Goal: Task Accomplishment & Management: Use online tool/utility

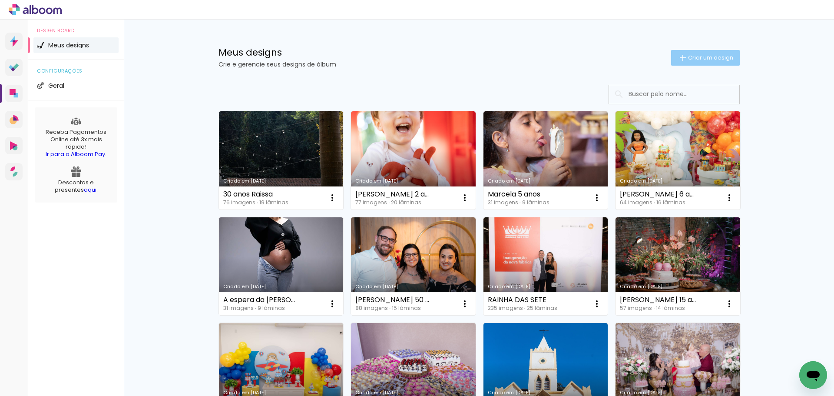
click at [706, 58] on span "Criar um design" at bounding box center [710, 58] width 45 height 6
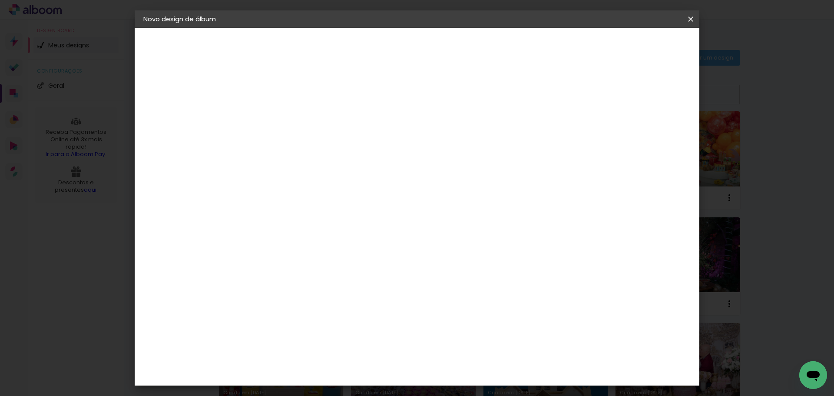
click at [285, 118] on input at bounding box center [285, 116] width 0 height 13
type input "Caio 8 anos"
type paper-input "Caio 8 anos"
click at [0, 0] on slot "Avançar" at bounding box center [0, 0] width 0 height 0
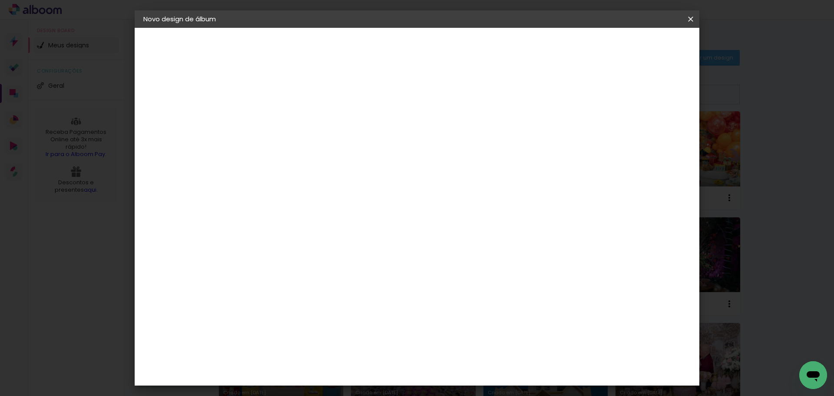
click at [0, 0] on slot "Avançar" at bounding box center [0, 0] width 0 height 0
click at [319, 145] on input "text" at bounding box center [302, 151] width 34 height 13
click at [0, 0] on slot "Padrão" at bounding box center [0, 0] width 0 height 0
type input "Padrão"
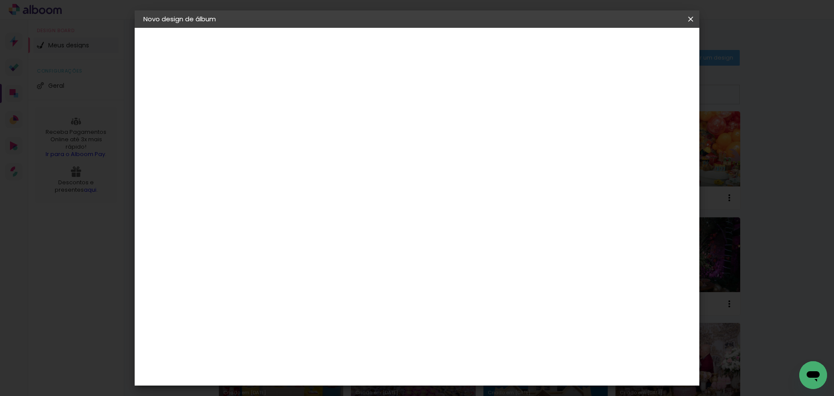
scroll to position [231, 0]
click at [427, 39] on paper-button "Avançar" at bounding box center [405, 46] width 43 height 15
click at [560, 43] on span "Iniciar design" at bounding box center [540, 46] width 40 height 6
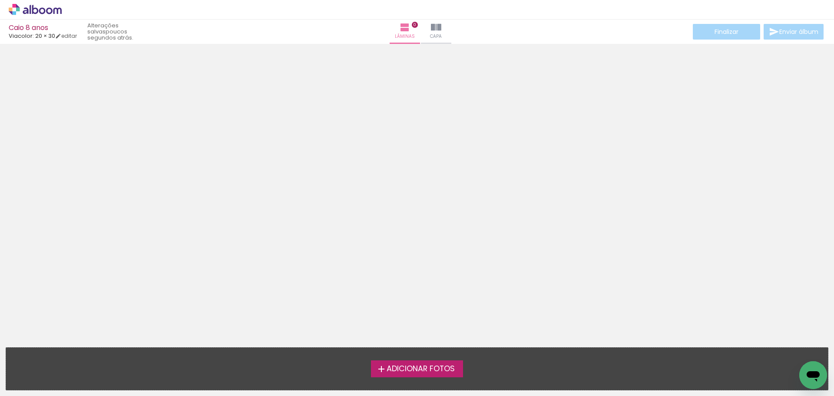
click at [394, 365] on span "Adicionar Fotos" at bounding box center [420, 369] width 68 height 8
click at [0, 0] on input "file" at bounding box center [0, 0] width 0 height 0
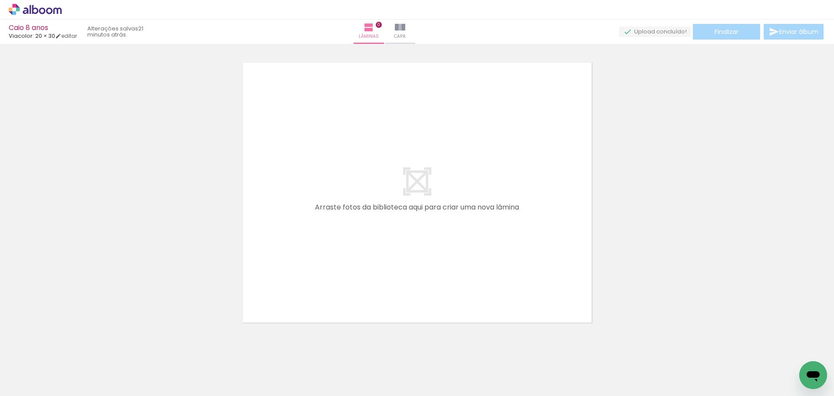
click at [624, 274] on div at bounding box center [417, 181] width 834 height 291
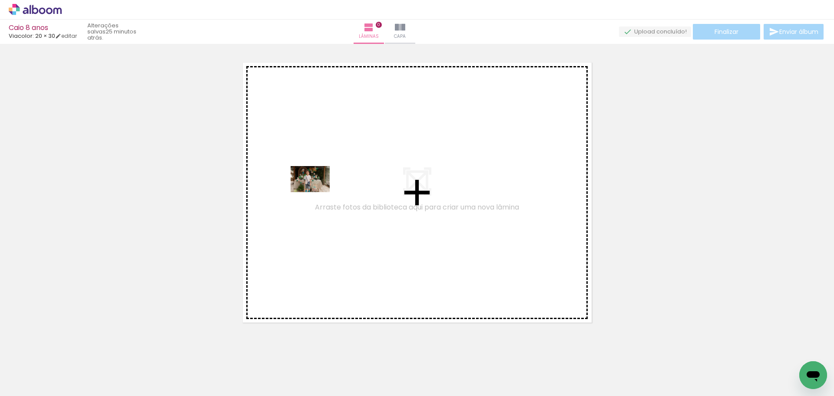
drag, startPoint x: 96, startPoint y: 375, endPoint x: 317, endPoint y: 192, distance: 286.8
click at [317, 192] on quentale-workspace at bounding box center [417, 198] width 834 height 396
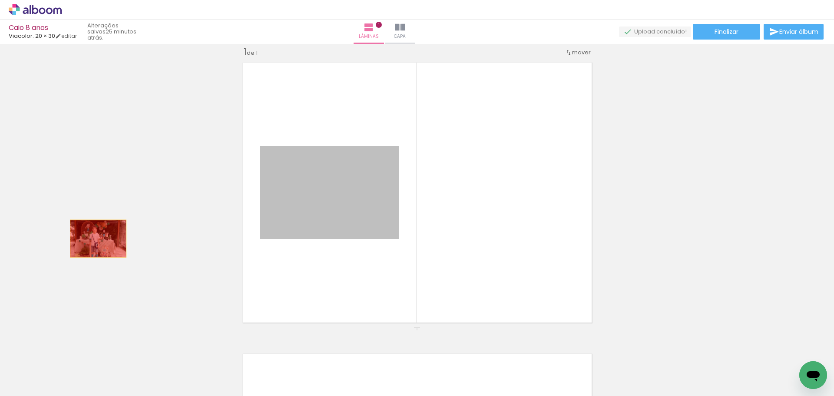
drag, startPoint x: 344, startPoint y: 201, endPoint x: 70, endPoint y: 248, distance: 278.5
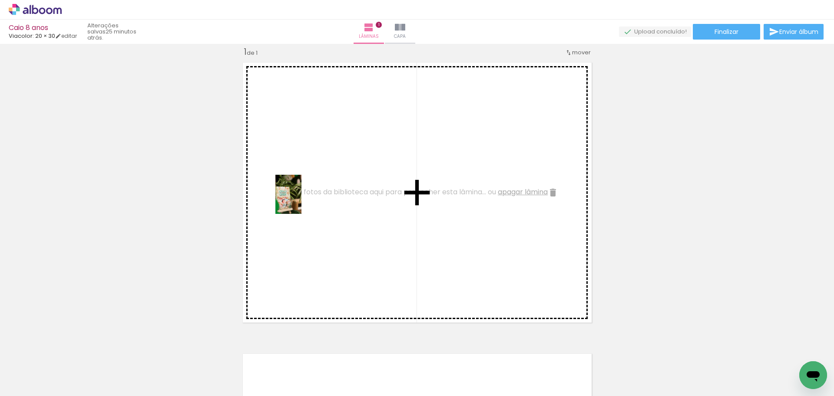
drag, startPoint x: 384, startPoint y: 373, endPoint x: 301, endPoint y: 201, distance: 191.5
click at [301, 201] on quentale-workspace at bounding box center [417, 198] width 834 height 396
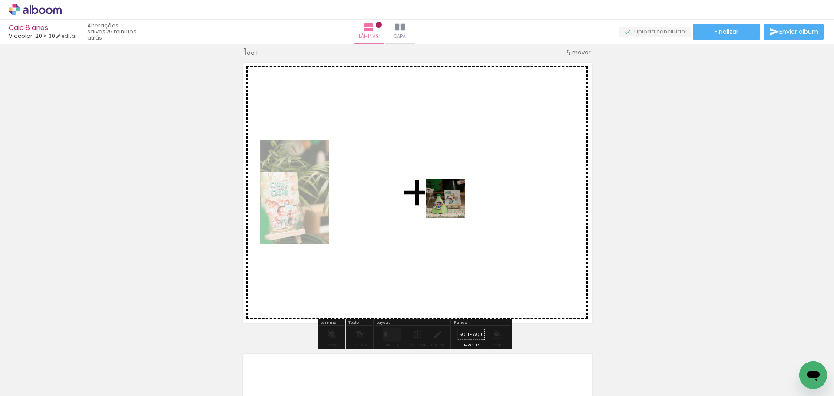
drag, startPoint x: 434, startPoint y: 373, endPoint x: 460, endPoint y: 234, distance: 141.0
click at [452, 204] on quentale-workspace at bounding box center [417, 198] width 834 height 396
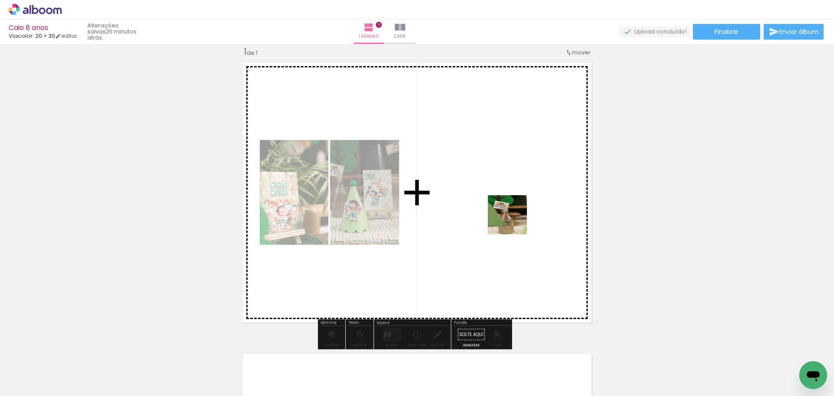
drag, startPoint x: 483, startPoint y: 375, endPoint x: 517, endPoint y: 175, distance: 202.5
click at [517, 175] on quentale-workspace at bounding box center [417, 198] width 834 height 396
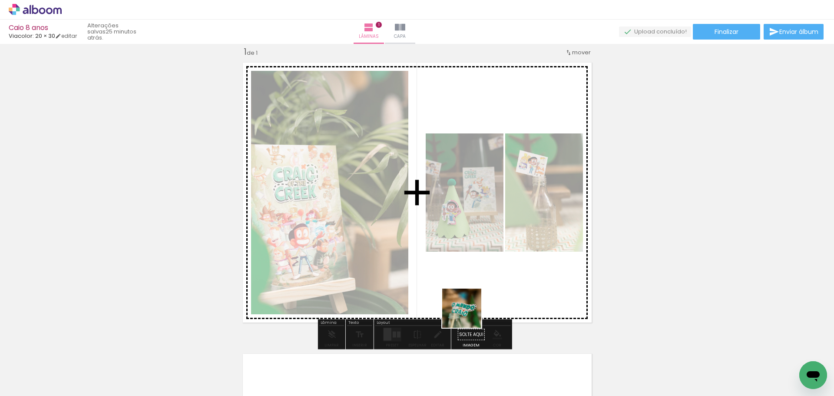
drag, startPoint x: 508, startPoint y: 351, endPoint x: 463, endPoint y: 297, distance: 70.7
click at [449, 286] on quentale-workspace at bounding box center [417, 198] width 834 height 396
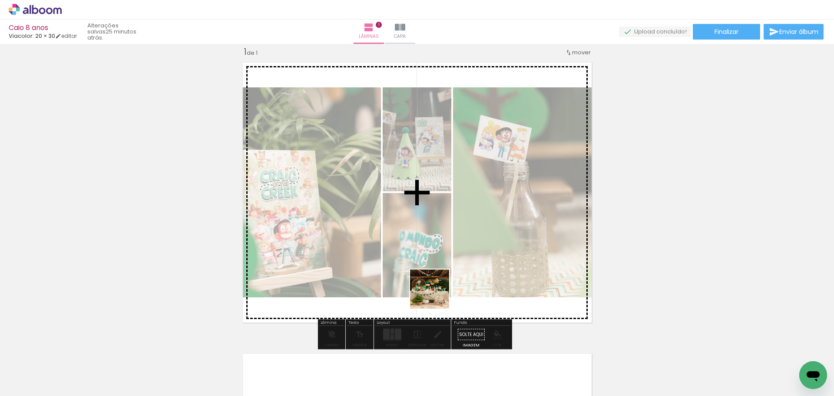
drag, startPoint x: 573, startPoint y: 372, endPoint x: 360, endPoint y: 232, distance: 255.3
click at [360, 233] on quentale-workspace at bounding box center [417, 198] width 834 height 396
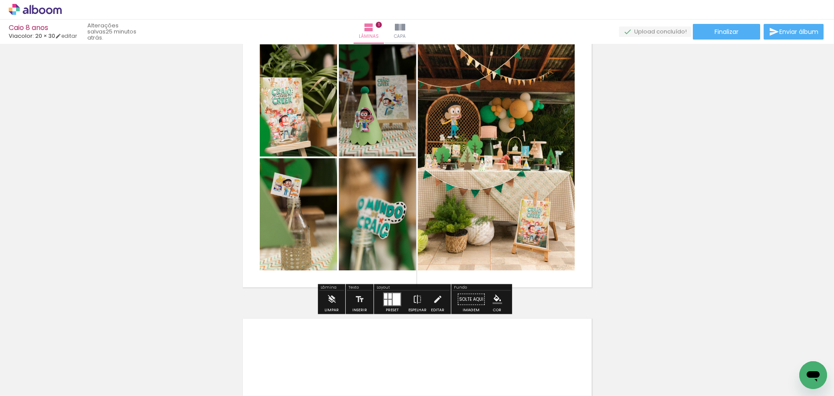
scroll to position [11, 0]
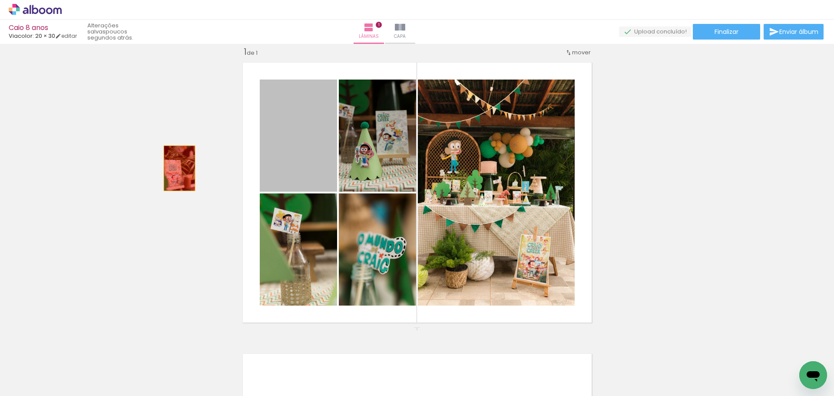
drag, startPoint x: 297, startPoint y: 146, endPoint x: 332, endPoint y: 151, distance: 34.7
click at [172, 168] on div "Inserir lâmina 1 de 1" at bounding box center [417, 327] width 834 height 582
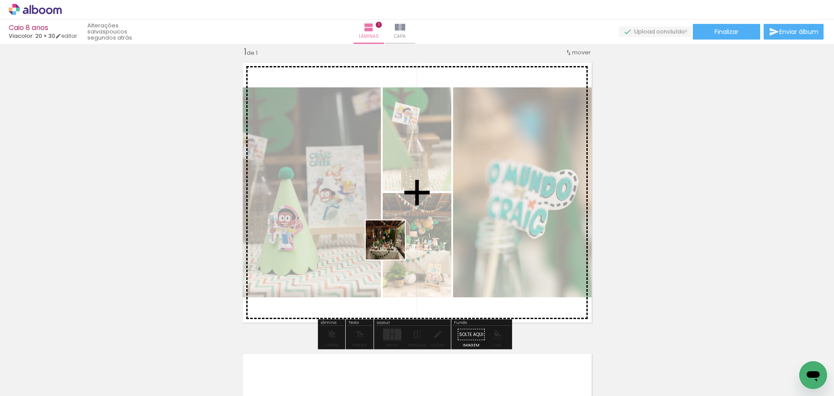
drag, startPoint x: 596, startPoint y: 366, endPoint x: 392, endPoint y: 241, distance: 239.3
click at [384, 241] on quentale-workspace at bounding box center [417, 198] width 834 height 396
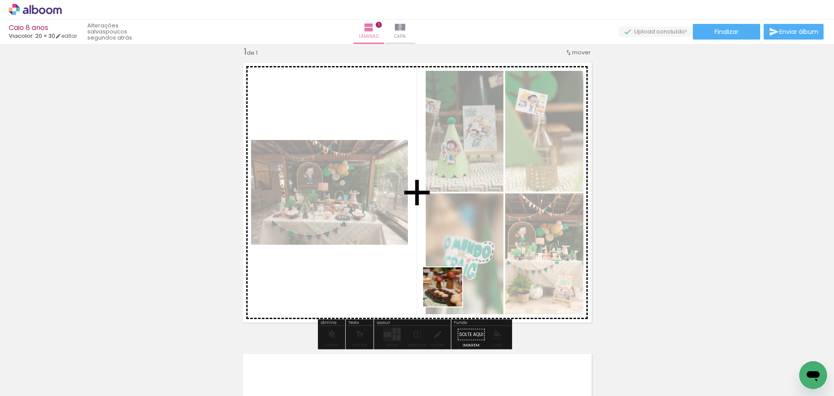
drag, startPoint x: 350, startPoint y: 377, endPoint x: 532, endPoint y: 242, distance: 226.9
click at [536, 244] on quentale-workspace at bounding box center [417, 198] width 834 height 396
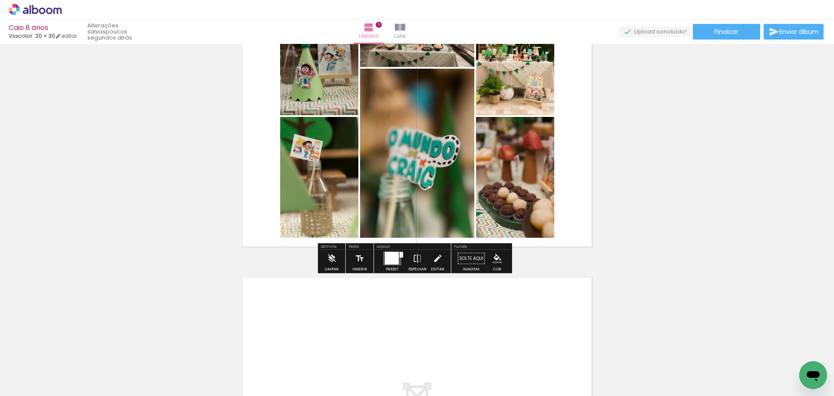
scroll to position [127, 0]
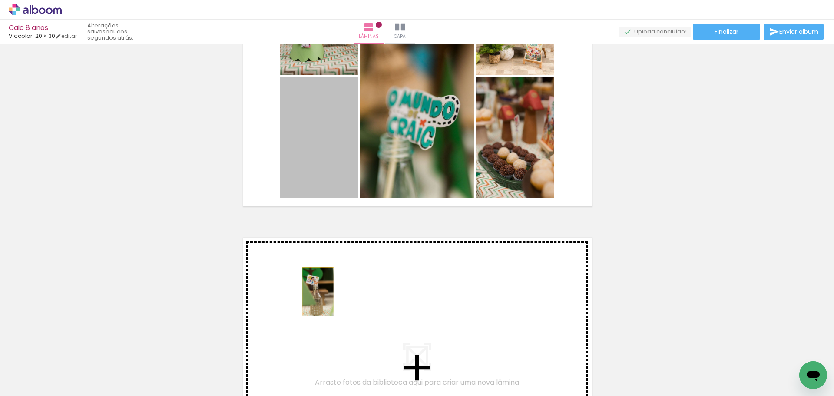
drag, startPoint x: 308, startPoint y: 135, endPoint x: 320, endPoint y: 311, distance: 176.7
click at [320, 311] on div "Inserir lâmina 1 de 1" at bounding box center [417, 211] width 834 height 582
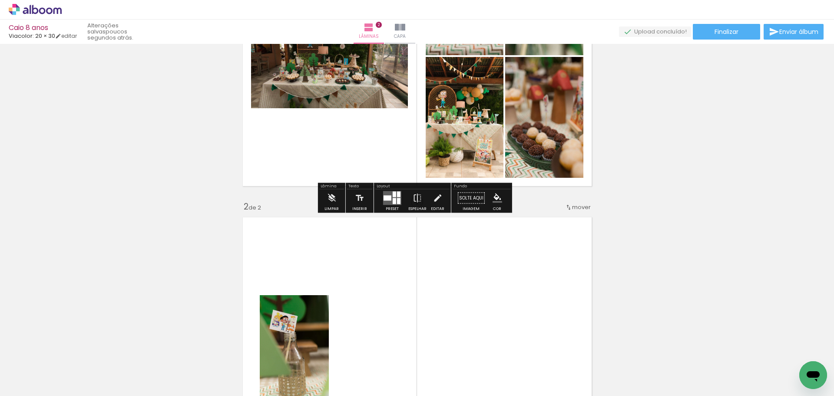
scroll to position [186, 0]
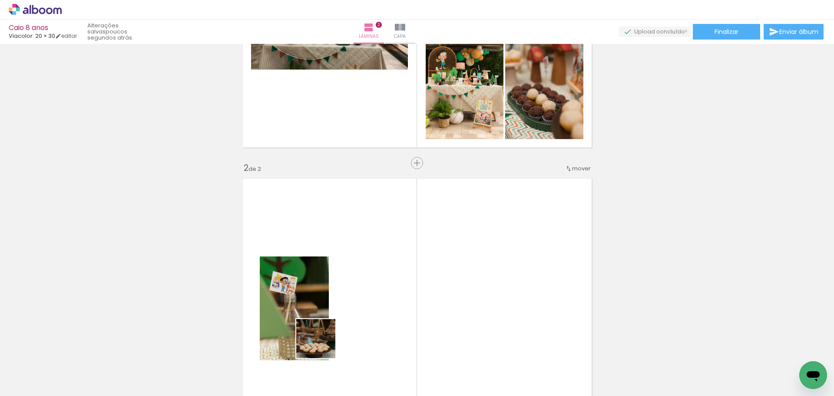
drag, startPoint x: 295, startPoint y: 369, endPoint x: 368, endPoint y: 279, distance: 115.7
click at [368, 279] on quentale-workspace at bounding box center [417, 198] width 834 height 396
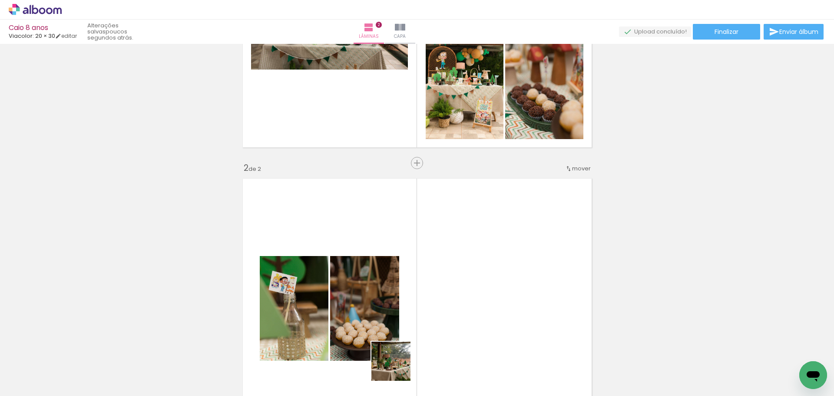
drag, startPoint x: 396, startPoint y: 371, endPoint x: 483, endPoint y: 321, distance: 99.8
click at [472, 282] on quentale-workspace at bounding box center [417, 198] width 834 height 396
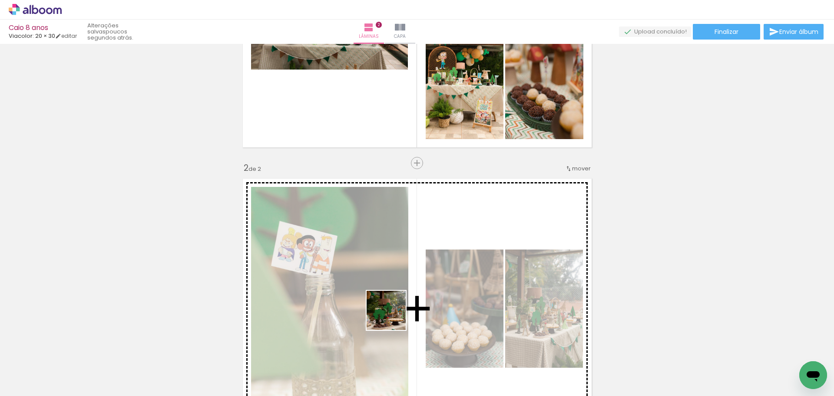
drag, startPoint x: 446, startPoint y: 370, endPoint x: 378, endPoint y: 306, distance: 93.1
click at [378, 306] on quentale-workspace at bounding box center [417, 198] width 834 height 396
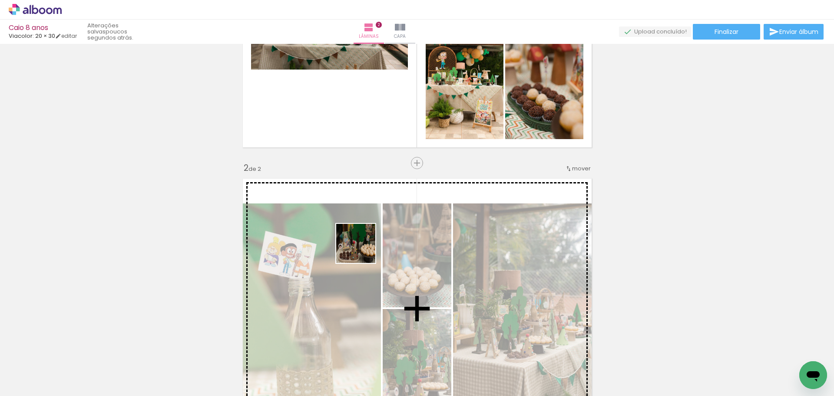
drag, startPoint x: 493, startPoint y: 378, endPoint x: 457, endPoint y: 300, distance: 85.5
click at [361, 249] on quentale-workspace at bounding box center [417, 198] width 834 height 396
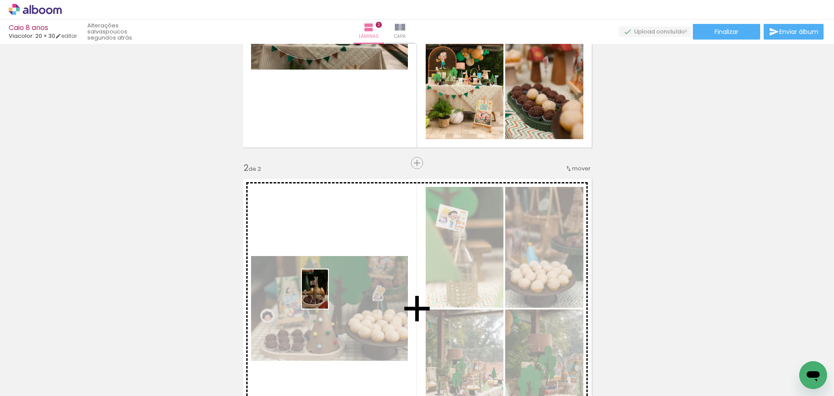
drag, startPoint x: 547, startPoint y: 377, endPoint x: 674, endPoint y: 373, distance: 126.9
click at [328, 294] on quentale-workspace at bounding box center [417, 198] width 834 height 396
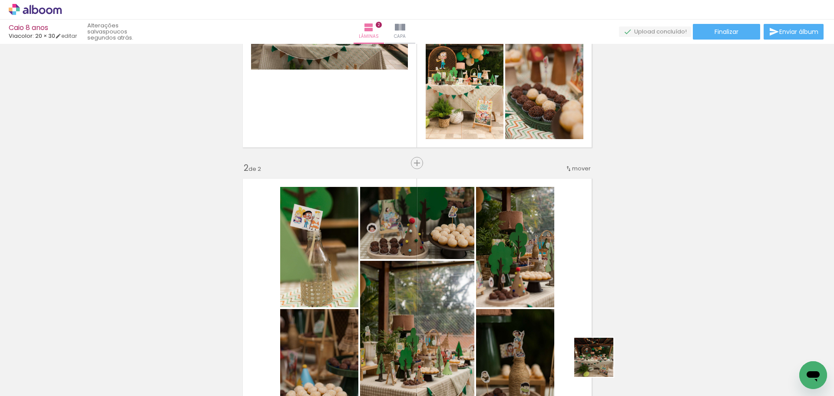
drag, startPoint x: 625, startPoint y: 373, endPoint x: 407, endPoint y: 297, distance: 230.7
click at [411, 298] on quentale-workspace at bounding box center [417, 198] width 834 height 396
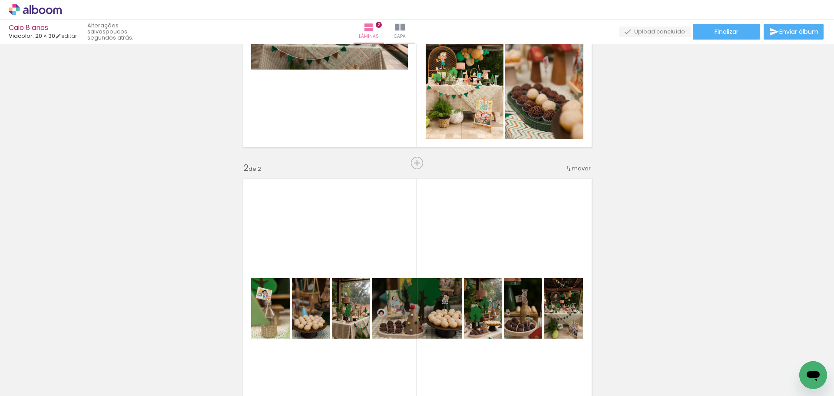
scroll to position [0, 0]
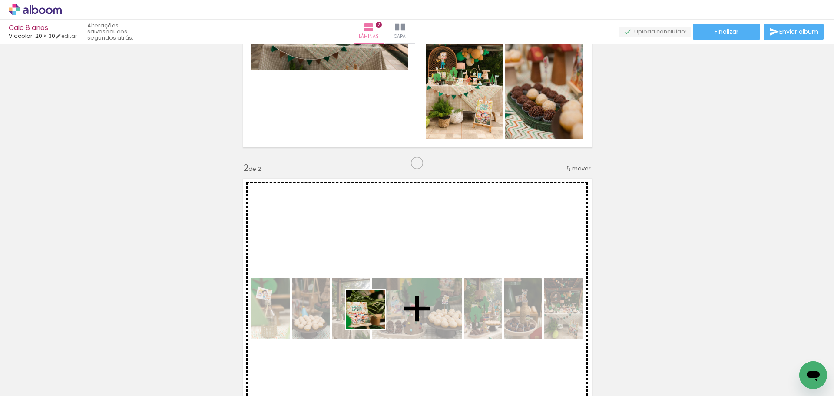
drag, startPoint x: 375, startPoint y: 370, endPoint x: 375, endPoint y: 281, distance: 89.0
click at [371, 272] on quentale-workspace at bounding box center [417, 198] width 834 height 396
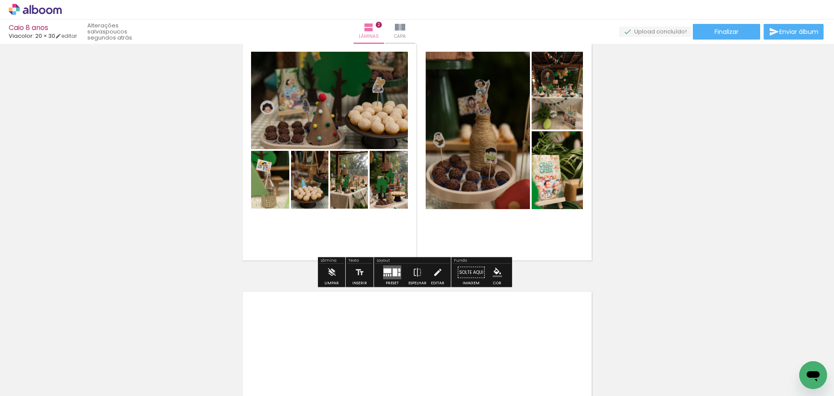
scroll to position [418, 0]
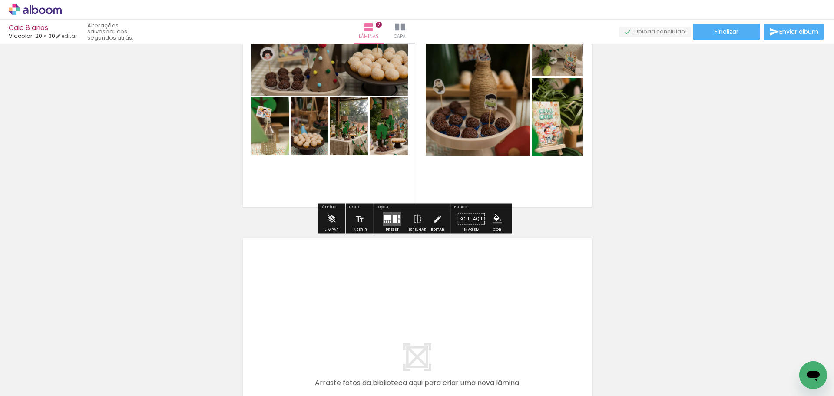
click at [393, 221] on div at bounding box center [395, 219] width 5 height 8
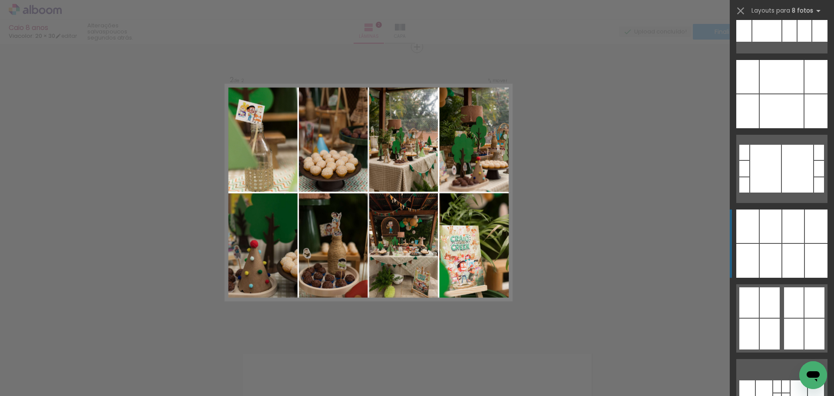
scroll to position [231, 0]
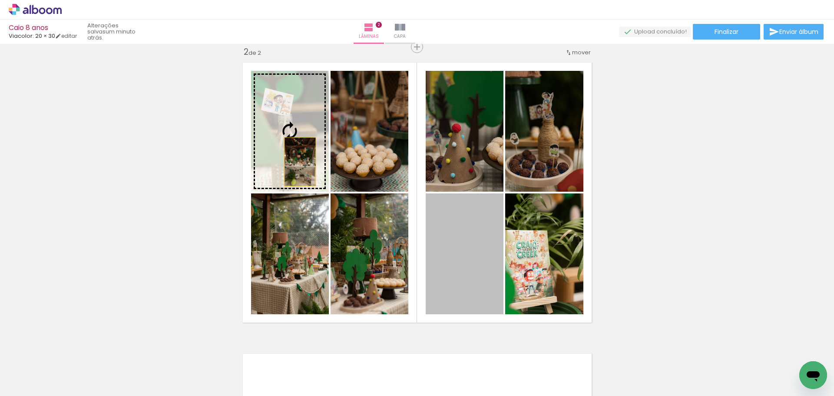
drag, startPoint x: 461, startPoint y: 269, endPoint x: 283, endPoint y: 146, distance: 216.7
click at [0, 0] on slot at bounding box center [0, 0] width 0 height 0
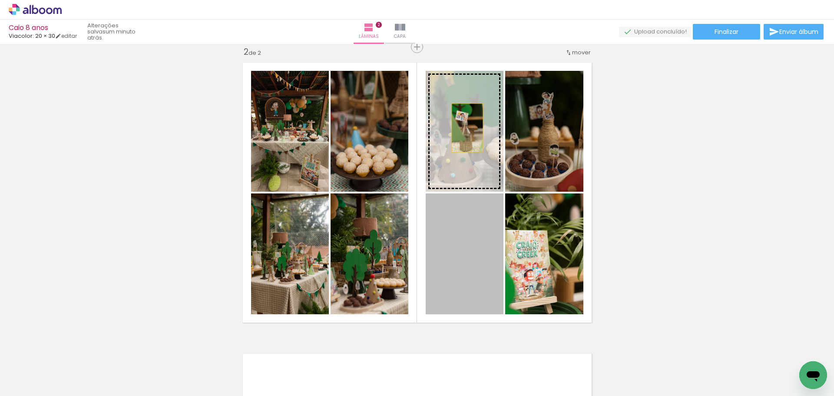
drag, startPoint x: 481, startPoint y: 249, endPoint x: 463, endPoint y: 123, distance: 127.2
click at [0, 0] on slot at bounding box center [0, 0] width 0 height 0
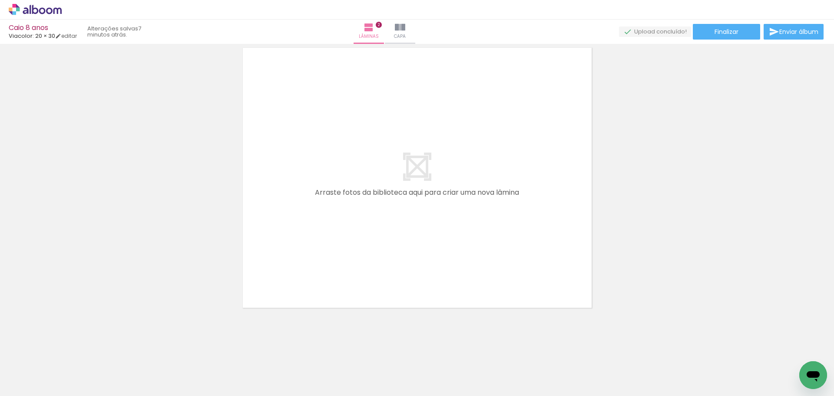
scroll to position [609, 0]
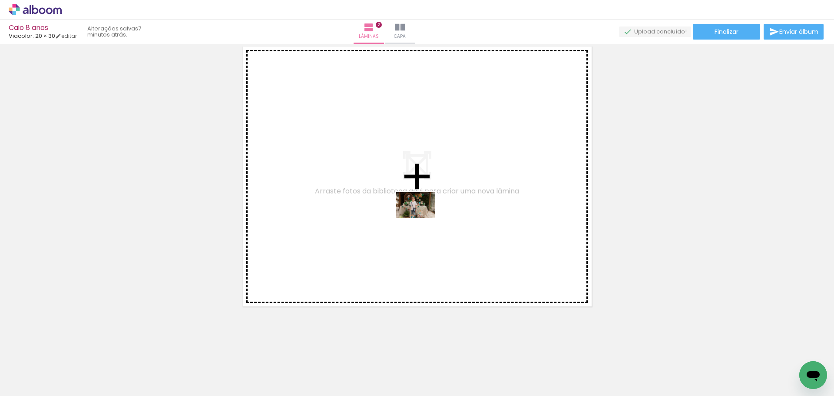
drag, startPoint x: 86, startPoint y: 371, endPoint x: 422, endPoint y: 218, distance: 369.8
click at [422, 218] on quentale-workspace at bounding box center [417, 198] width 834 height 396
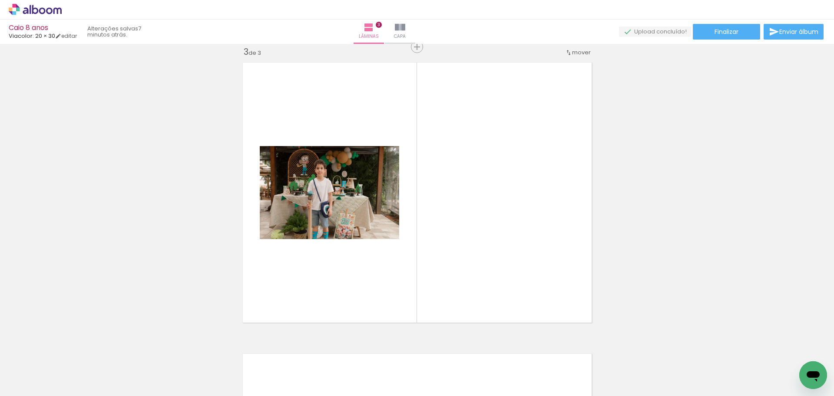
scroll to position [0, 577]
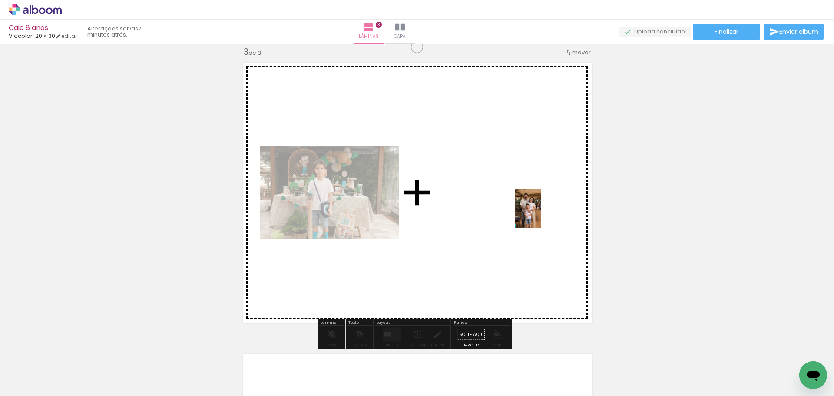
drag, startPoint x: 339, startPoint y: 364, endPoint x: 517, endPoint y: 223, distance: 227.2
click at [540, 215] on quentale-workspace at bounding box center [417, 198] width 834 height 396
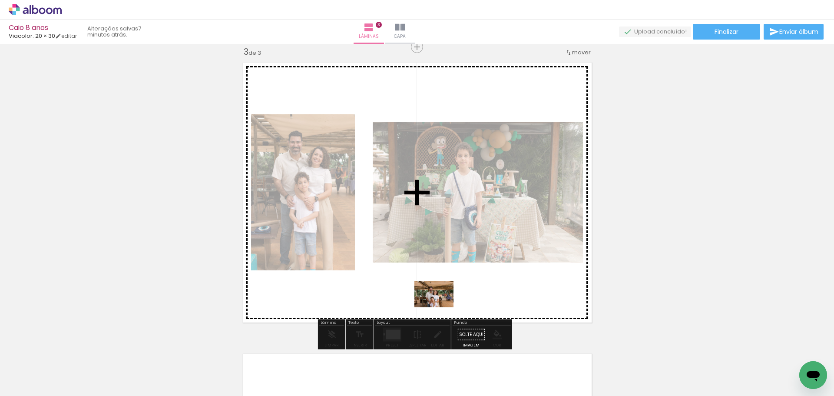
drag, startPoint x: 392, startPoint y: 372, endPoint x: 440, endPoint y: 307, distance: 80.7
click at [440, 307] on quentale-workspace at bounding box center [417, 198] width 834 height 396
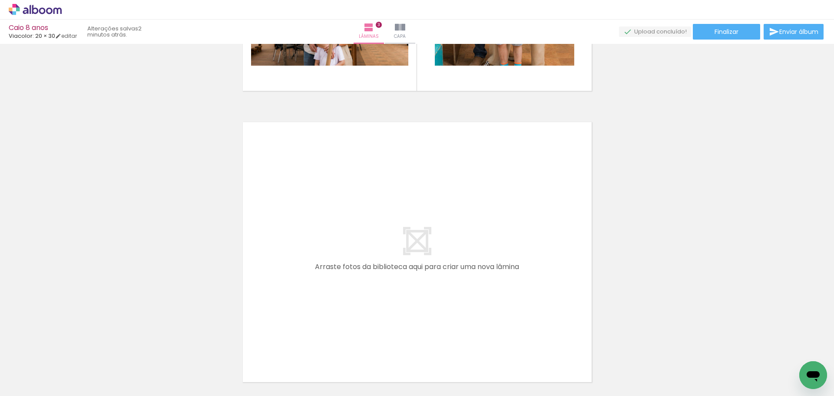
scroll to position [0, 0]
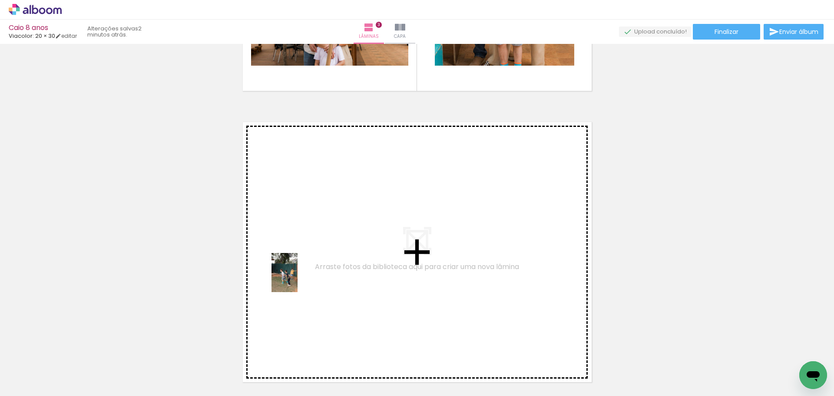
drag, startPoint x: 150, startPoint y: 371, endPoint x: 297, endPoint y: 279, distance: 173.9
click at [297, 279] on quentale-workspace at bounding box center [417, 198] width 834 height 396
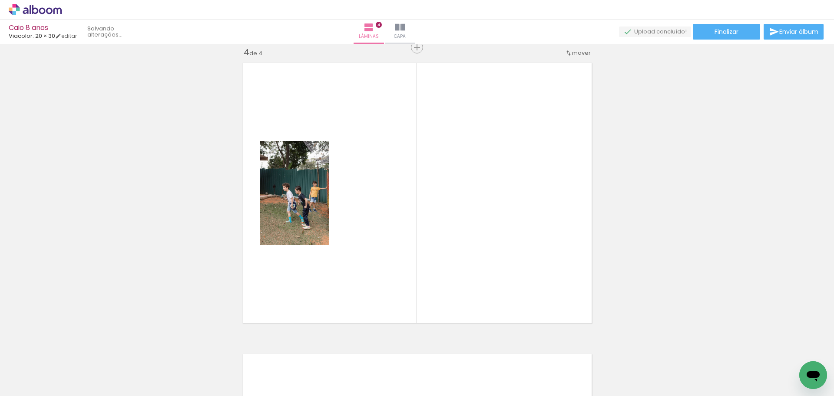
scroll to position [884, 0]
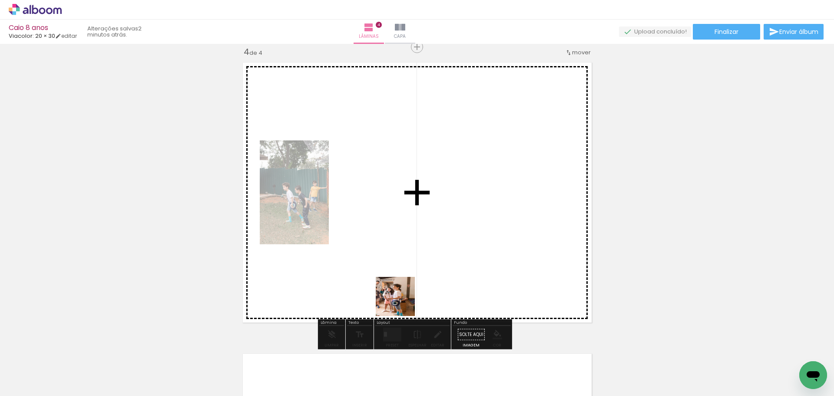
drag, startPoint x: 347, startPoint y: 328, endPoint x: 445, endPoint y: 271, distance: 112.7
click at [444, 272] on quentale-workspace at bounding box center [417, 198] width 834 height 396
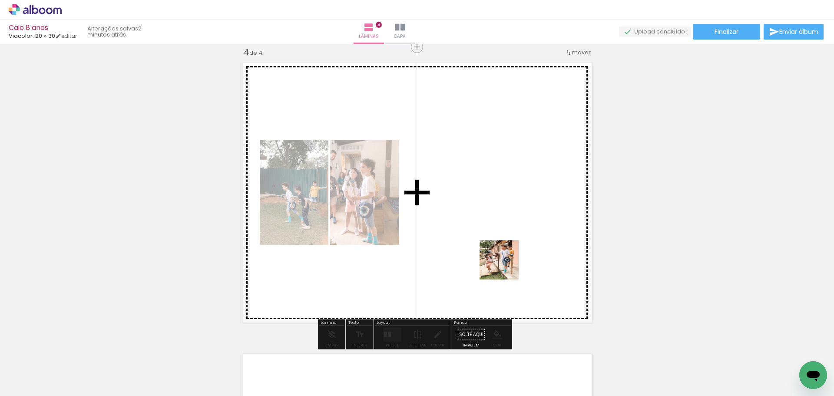
drag, startPoint x: 240, startPoint y: 371, endPoint x: 548, endPoint y: 245, distance: 333.2
click at [548, 245] on quentale-workspace at bounding box center [417, 198] width 834 height 396
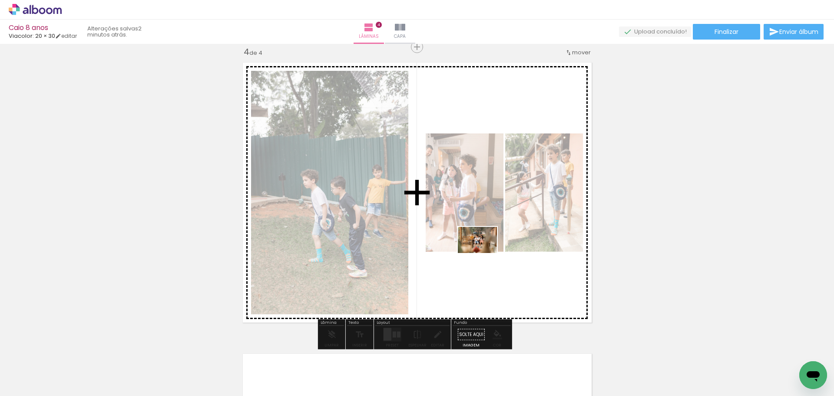
drag, startPoint x: 291, startPoint y: 370, endPoint x: 493, endPoint y: 247, distance: 237.0
click at [493, 247] on quentale-workspace at bounding box center [417, 198] width 834 height 396
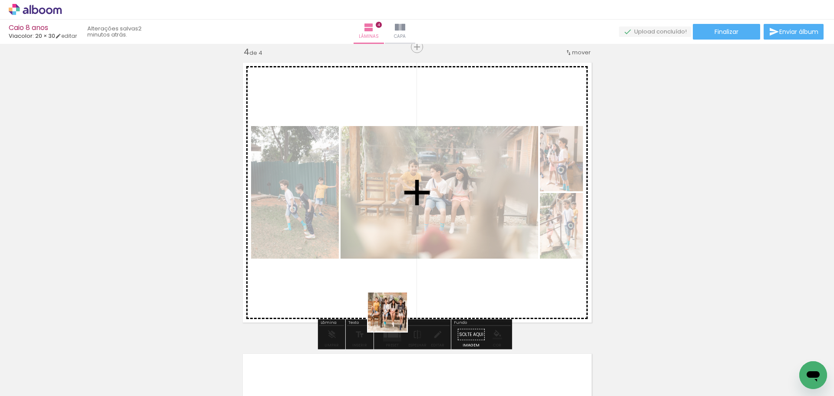
drag, startPoint x: 322, startPoint y: 372, endPoint x: 410, endPoint y: 305, distance: 110.4
click at [410, 305] on quentale-workspace at bounding box center [417, 198] width 834 height 396
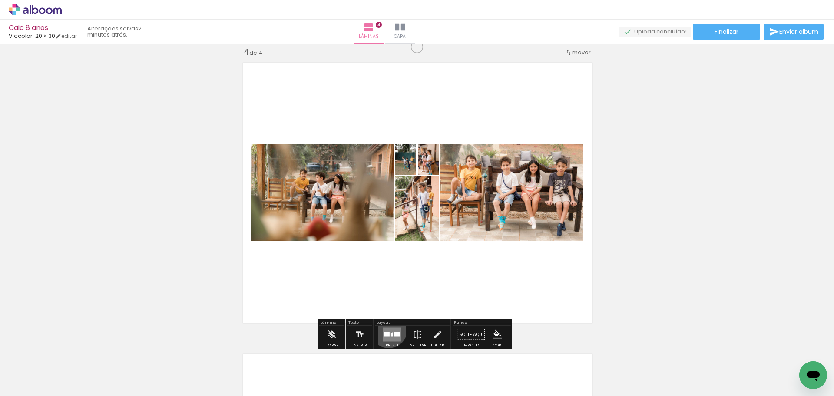
click at [386, 329] on quentale-layouter at bounding box center [392, 334] width 18 height 14
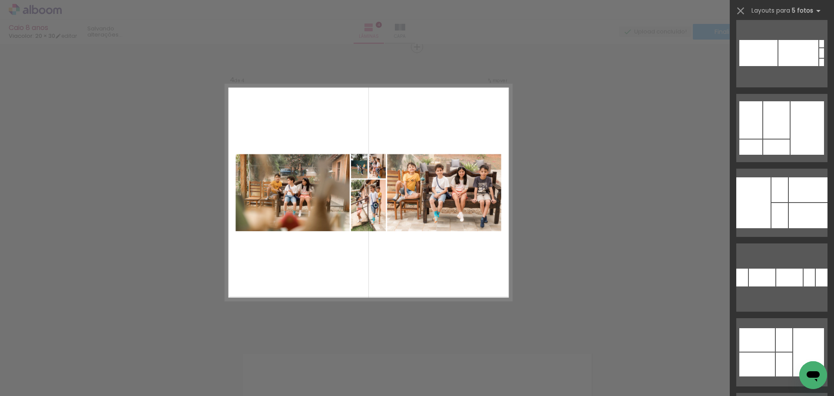
scroll to position [0, 0]
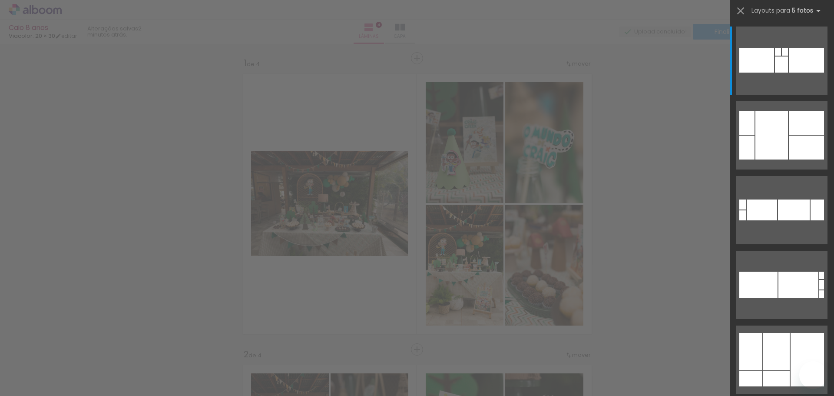
click at [785, 343] on div at bounding box center [776, 351] width 26 height 37
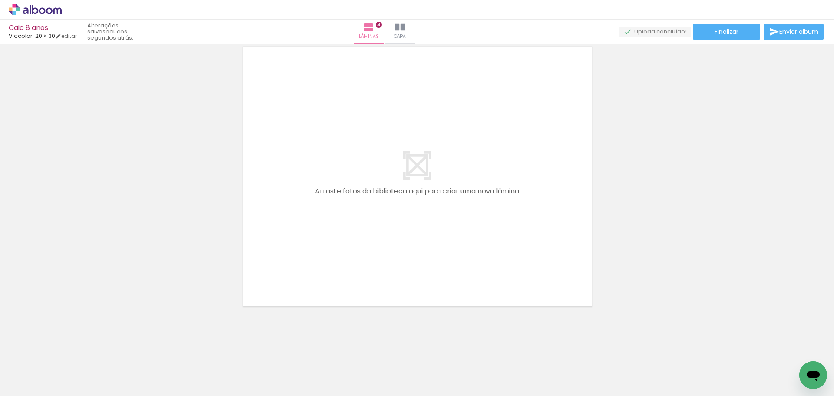
scroll to position [0, 407]
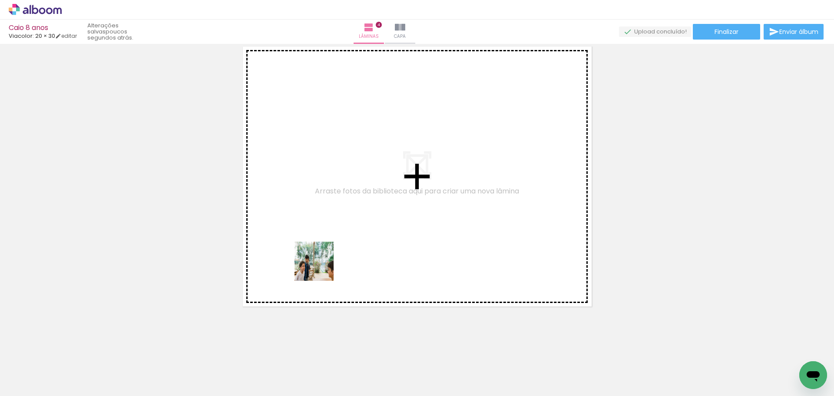
drag, startPoint x: 232, startPoint y: 375, endPoint x: 356, endPoint y: 240, distance: 182.6
click at [356, 240] on quentale-workspace at bounding box center [417, 198] width 834 height 396
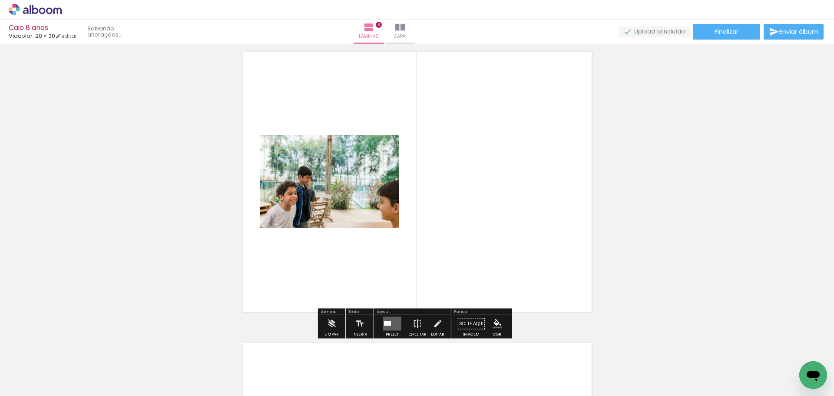
scroll to position [1175, 0]
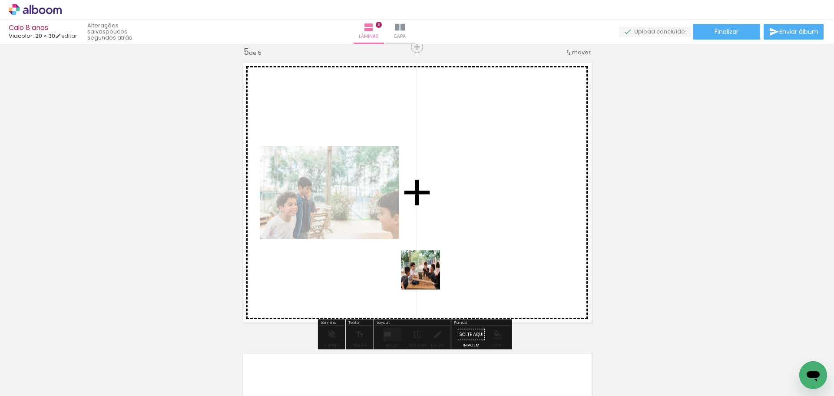
drag, startPoint x: 274, startPoint y: 373, endPoint x: 462, endPoint y: 256, distance: 220.9
click at [462, 256] on quentale-workspace at bounding box center [417, 198] width 834 height 396
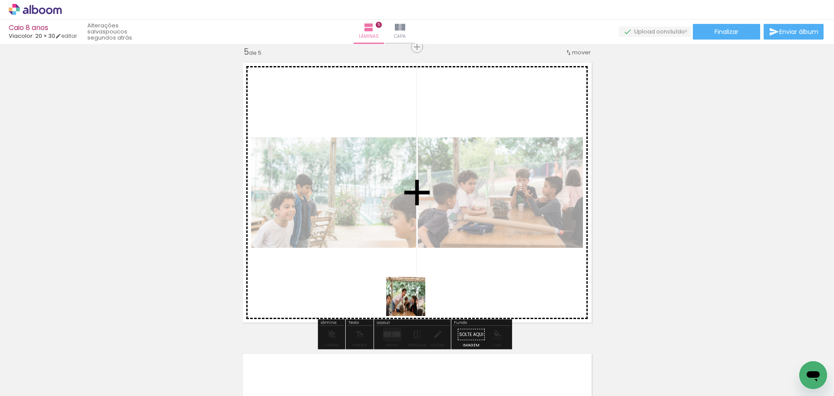
drag, startPoint x: 313, startPoint y: 379, endPoint x: 449, endPoint y: 281, distance: 168.6
click at [449, 281] on quentale-workspace at bounding box center [417, 198] width 834 height 396
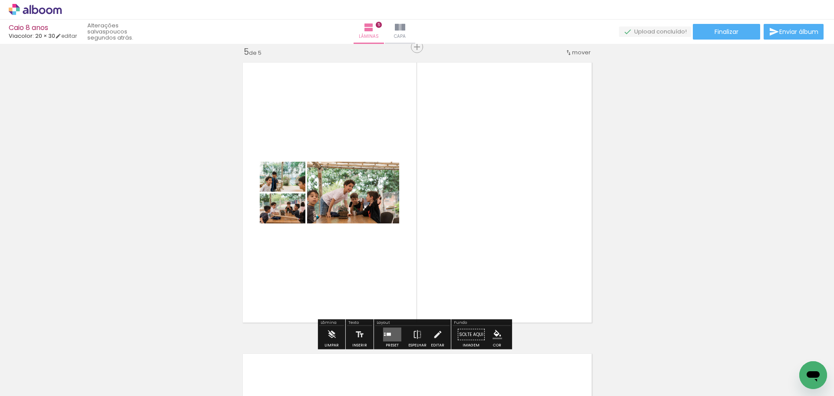
click at [386, 332] on quentale-layouter at bounding box center [392, 334] width 18 height 14
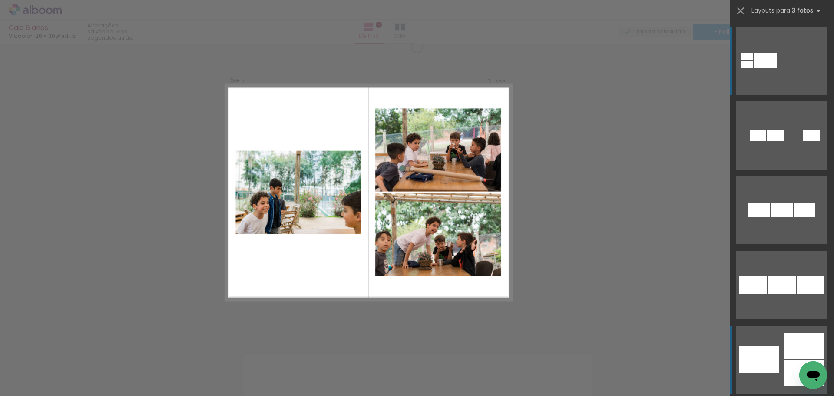
click at [753, 68] on div at bounding box center [746, 64] width 11 height 7
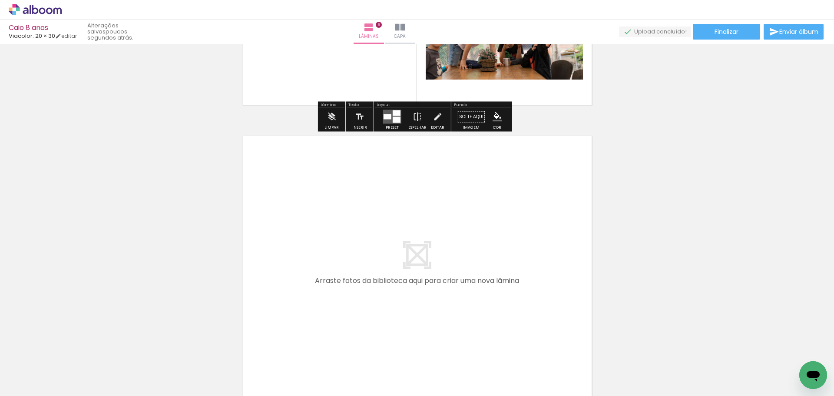
scroll to position [1407, 0]
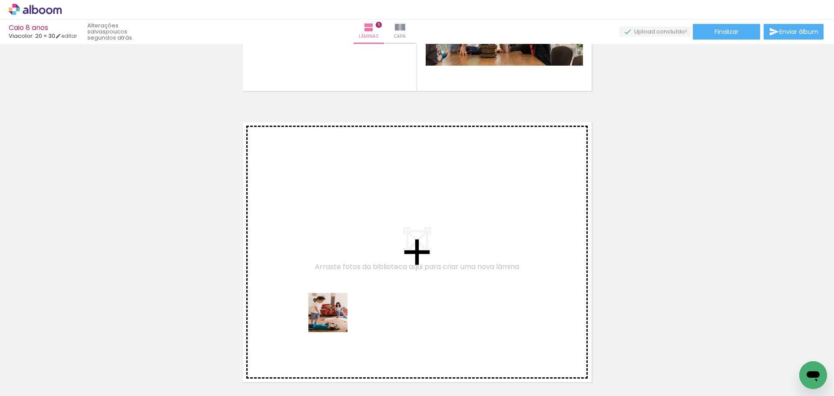
drag, startPoint x: 369, startPoint y: 373, endPoint x: 305, endPoint y: 270, distance: 121.3
click at [305, 270] on quentale-workspace at bounding box center [417, 198] width 834 height 396
